Goal: Check status: Check status

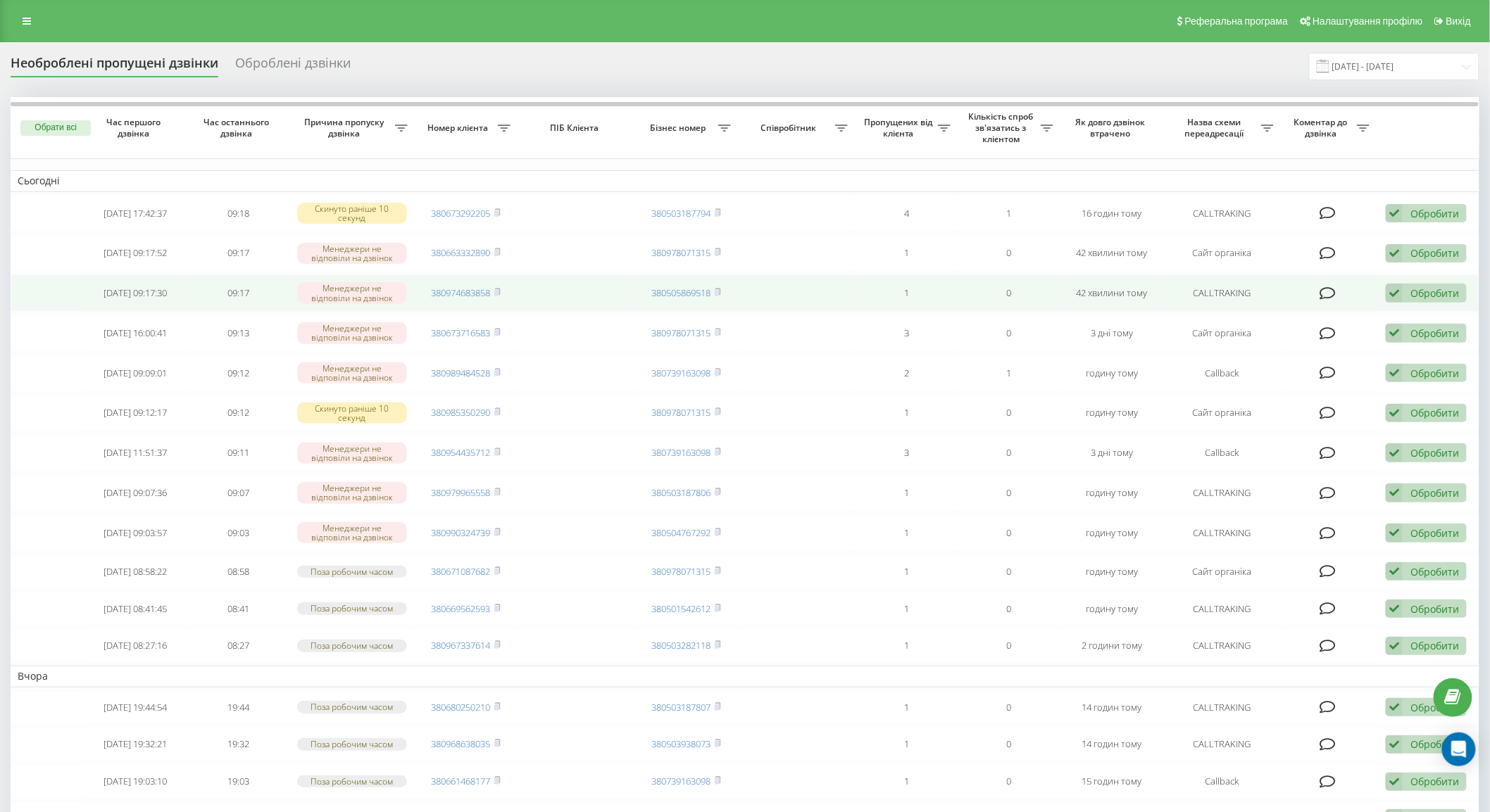
click at [1324, 292] on icon at bounding box center [1328, 293] width 17 height 14
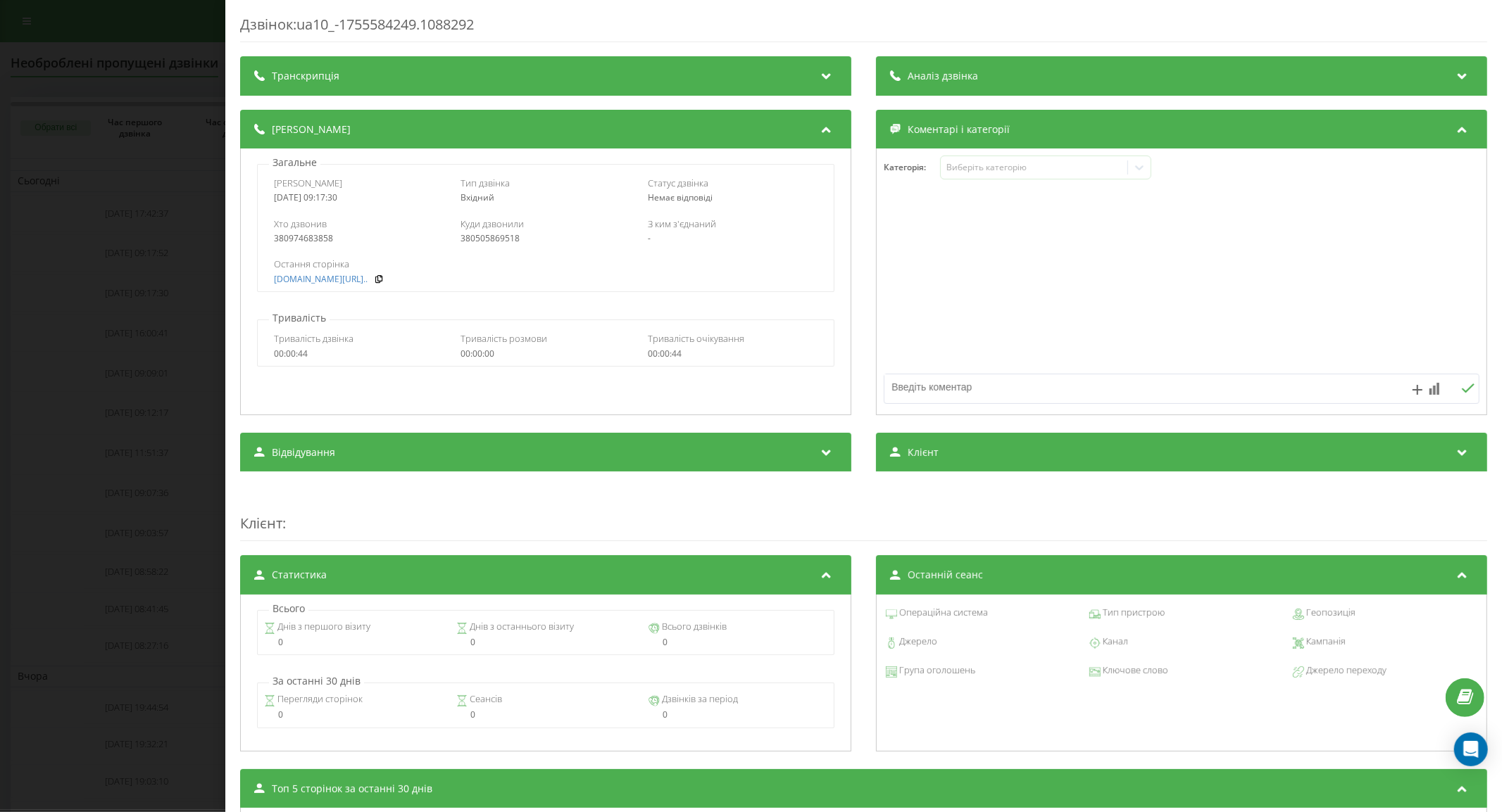
click at [35, 268] on div "Дзвінок : ua10_-1755584249.1088292 Транскрипція Для AI-аналізу майбутніх дзвінк…" at bounding box center [751, 406] width 1502 height 812
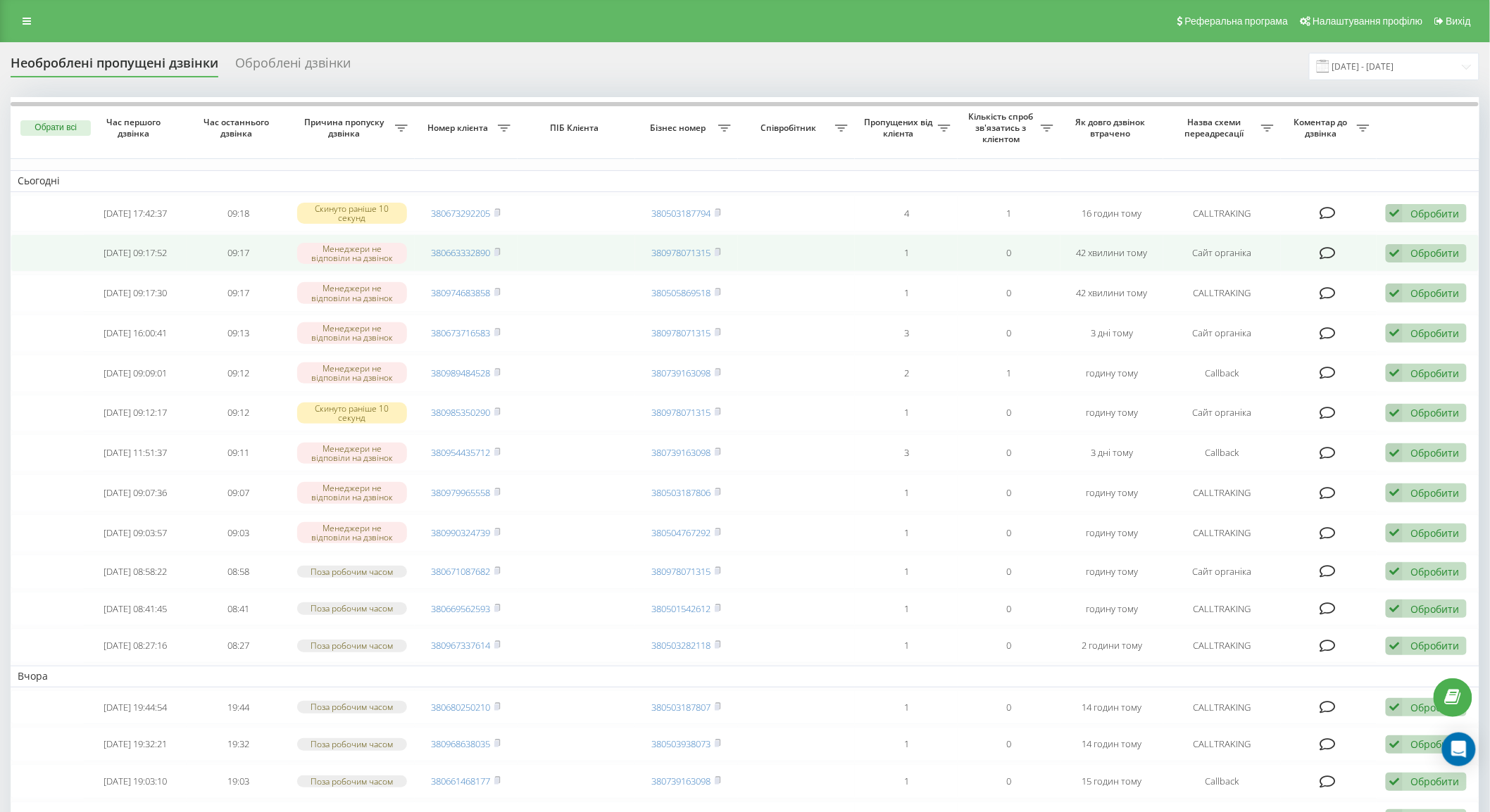
click at [1332, 254] on icon at bounding box center [1328, 252] width 17 height 14
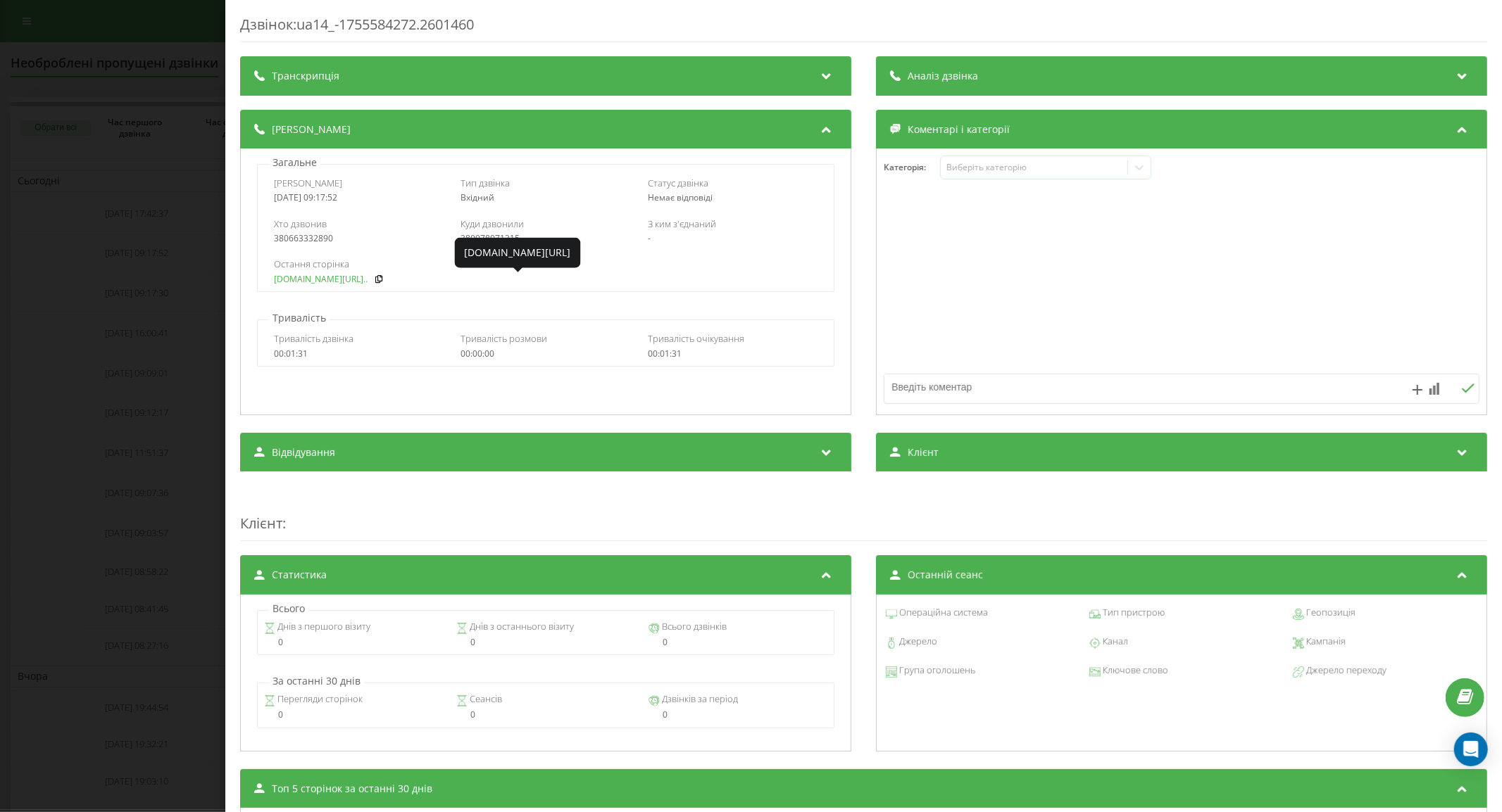
click at [336, 284] on link "[DOMAIN_NAME][URL].." at bounding box center [320, 279] width 93 height 10
click at [157, 5] on div "Дзвінок : ua14_-1755584272.2601460 Транскрипція Для AI-аналізу майбутніх дзвінк…" at bounding box center [751, 406] width 1502 height 812
